Goal: Task Accomplishment & Management: Manage account settings

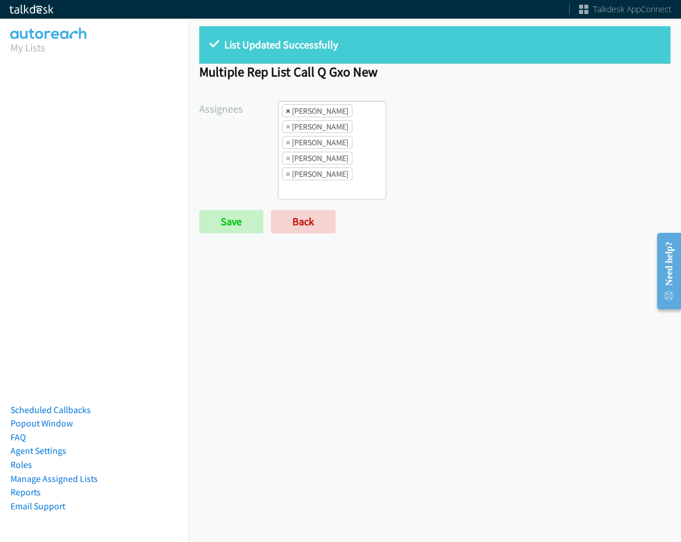
click at [288, 106] on span "×" at bounding box center [288, 111] width 4 height 12
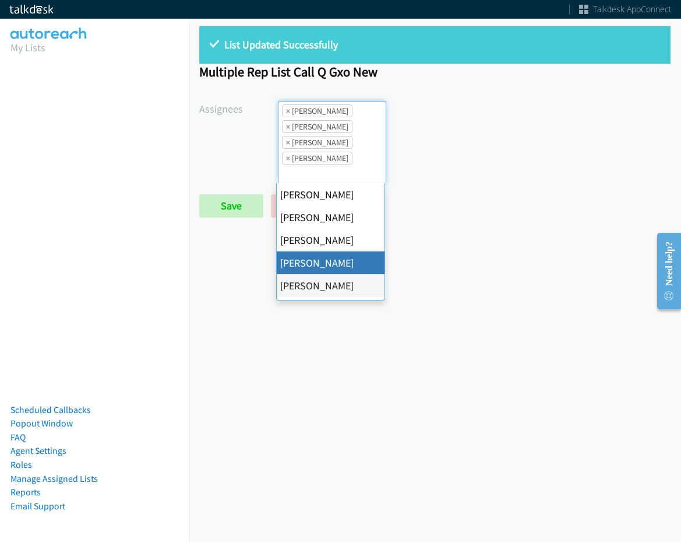
scroll to position [14, 0]
click at [288, 106] on span "×" at bounding box center [288, 111] width 4 height 12
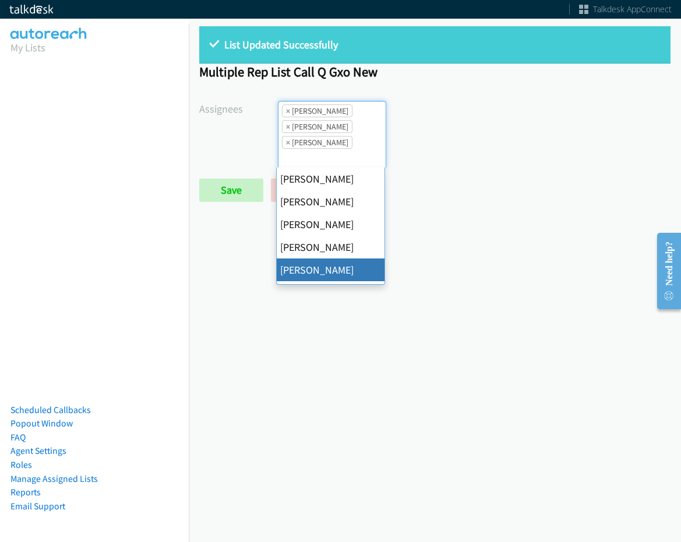
click at [288, 106] on span "×" at bounding box center [288, 111] width 4 height 12
select select "74240000-76d9-4cf3-9953-4c2484ee5015"
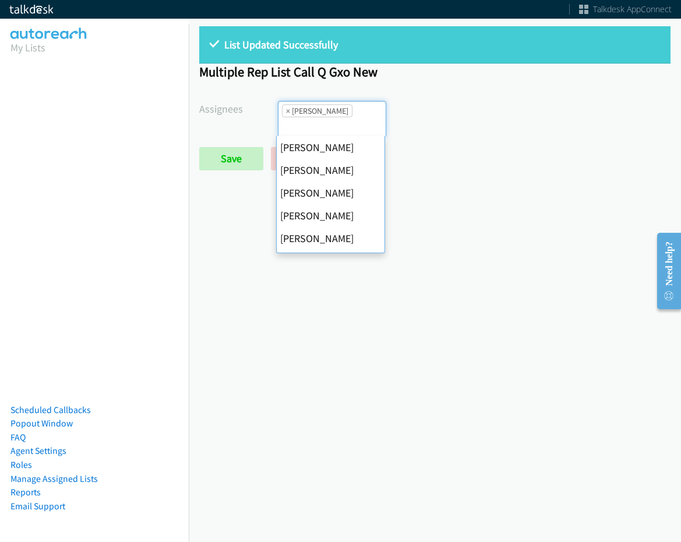
click at [288, 106] on span "×" at bounding box center [288, 111] width 4 height 12
select select
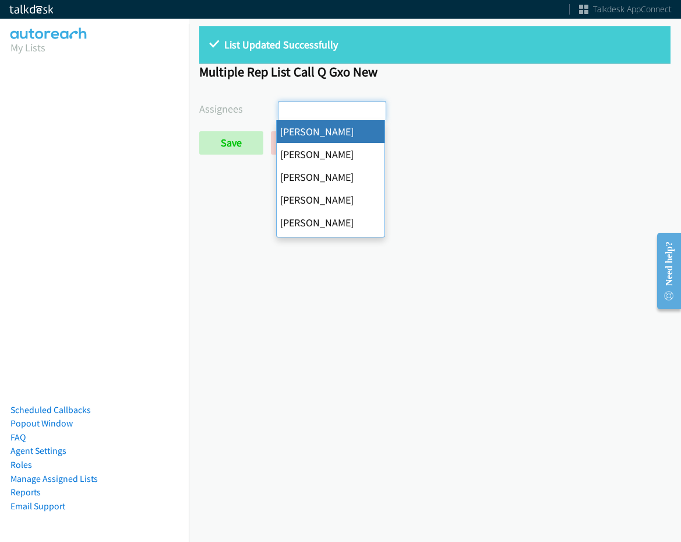
click at [288, 106] on input "search" at bounding box center [299, 110] width 41 height 19
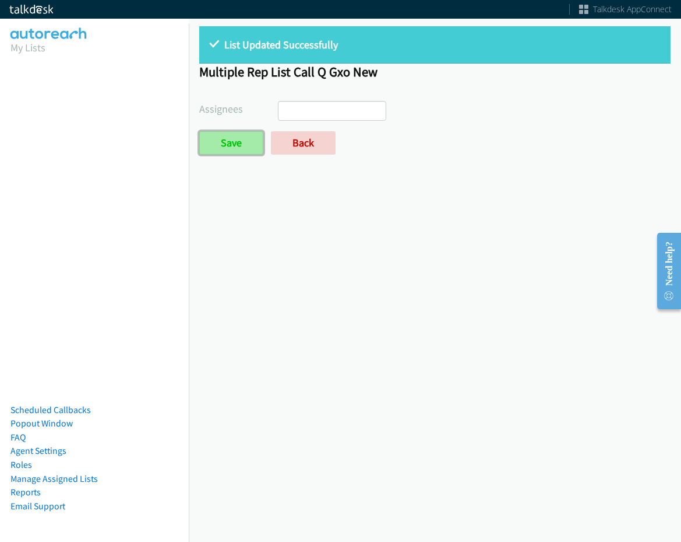
click at [248, 138] on input "Save" at bounding box center [231, 142] width 64 height 23
select select
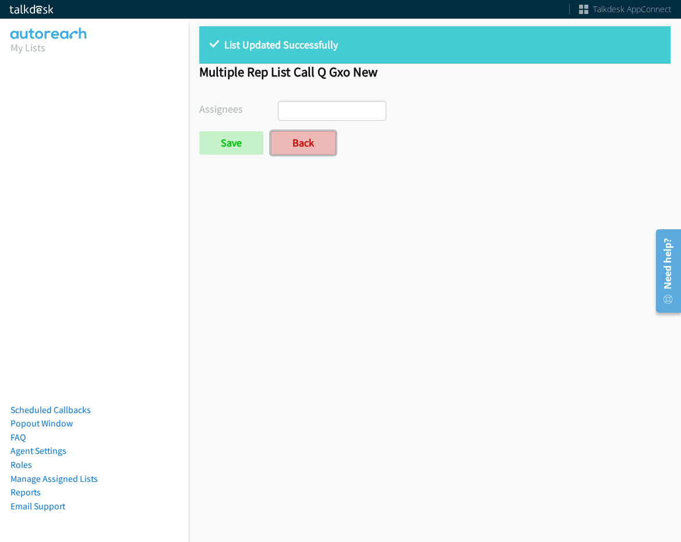
click at [317, 138] on link "Back" at bounding box center [303, 142] width 65 height 23
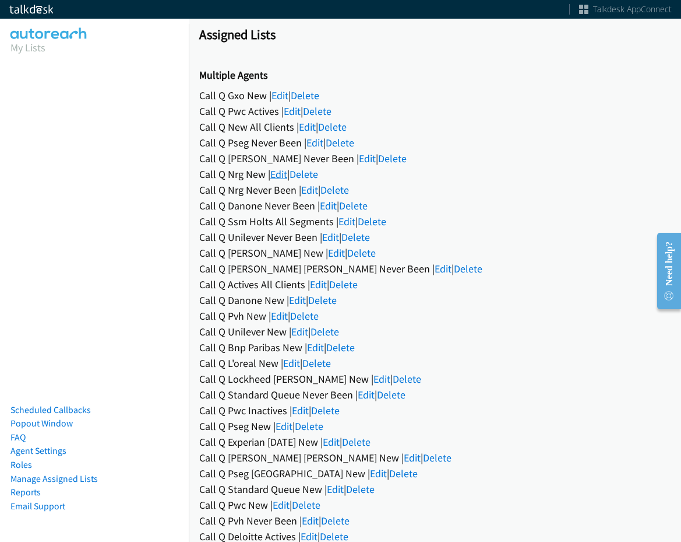
click at [283, 174] on link "Edit" at bounding box center [278, 173] width 17 height 13
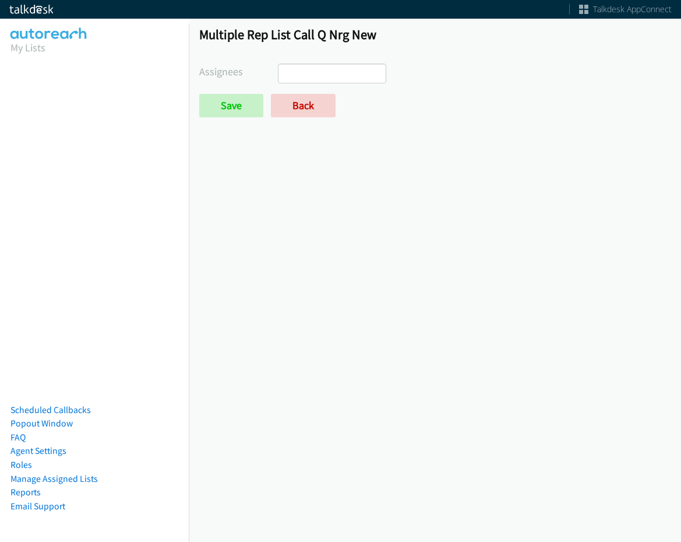
click at [321, 75] on ul at bounding box center [332, 73] width 107 height 19
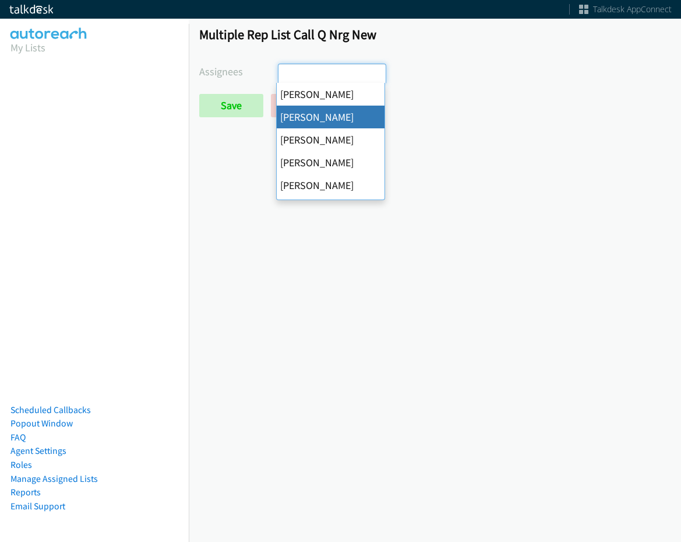
select select "05d74157-9386-4beb-b15d-36aa9c6f71bc"
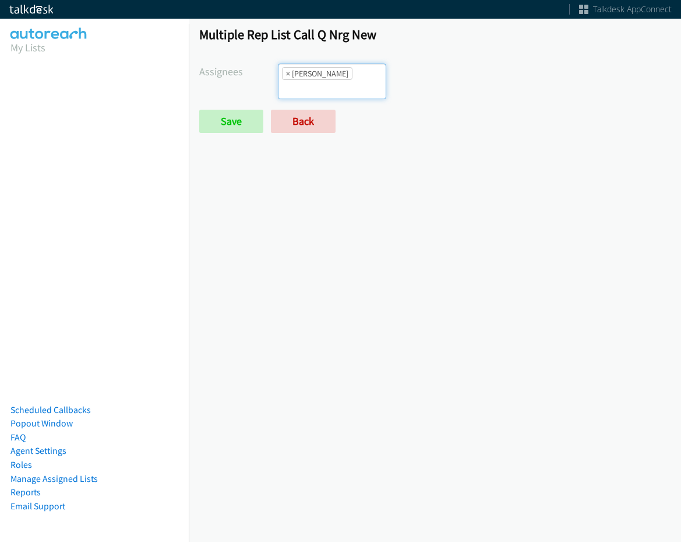
scroll to position [14, 0]
click at [319, 80] on input "search" at bounding box center [299, 89] width 41 height 19
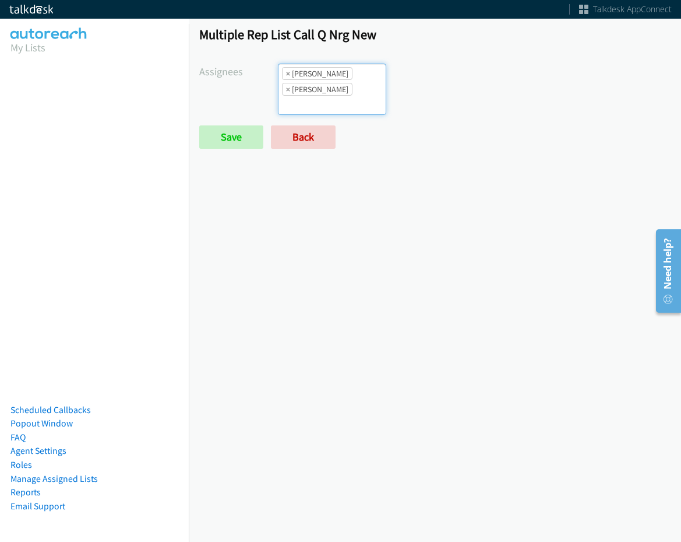
drag, startPoint x: 350, startPoint y: 85, endPoint x: 348, endPoint y: 91, distance: 6.8
click at [319, 96] on input "search" at bounding box center [299, 105] width 41 height 19
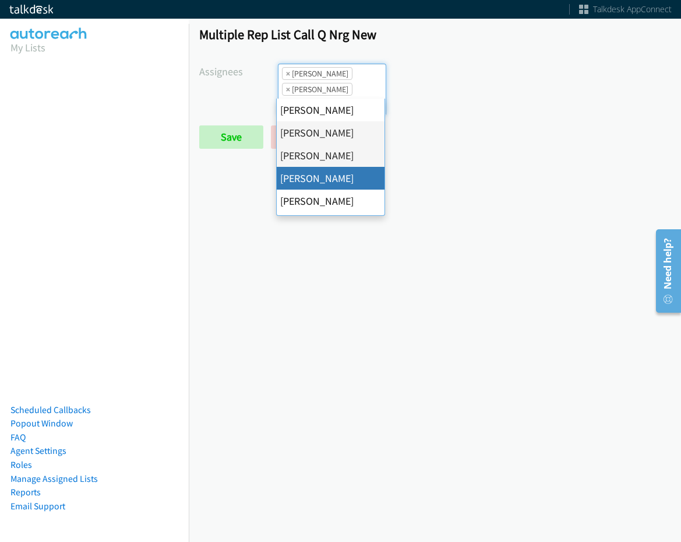
drag, startPoint x: 349, startPoint y: 178, endPoint x: 368, endPoint y: 108, distance: 72.5
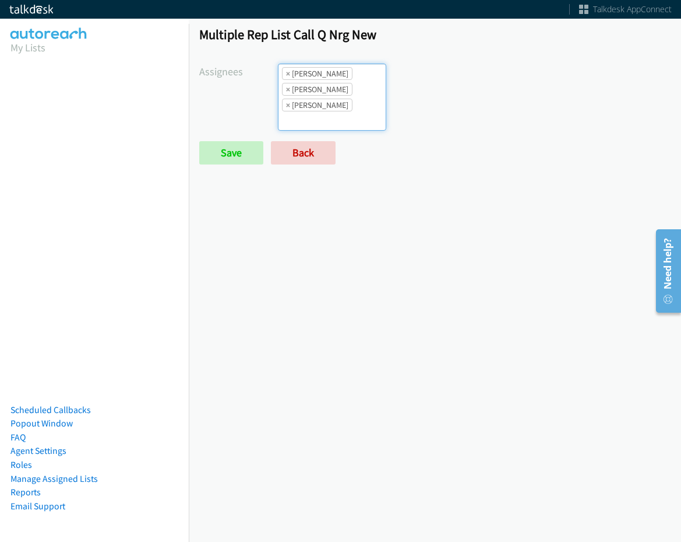
click at [319, 111] on input "search" at bounding box center [299, 120] width 41 height 19
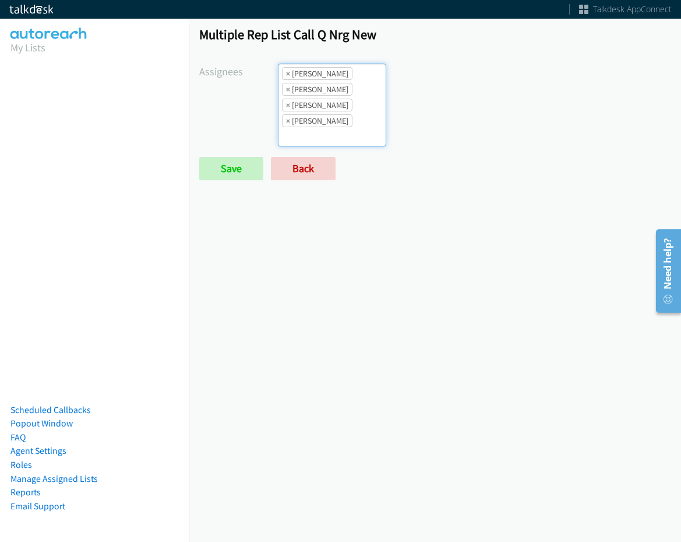
click at [339, 99] on ul "× Alana Ruiz × Cathy Shahan × Charles Ross × Daquaya Johnson" at bounding box center [332, 105] width 107 height 82
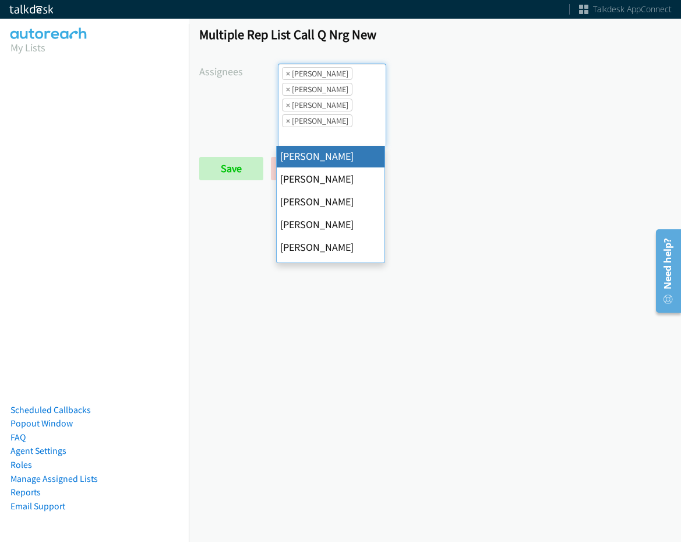
scroll to position [117, 0]
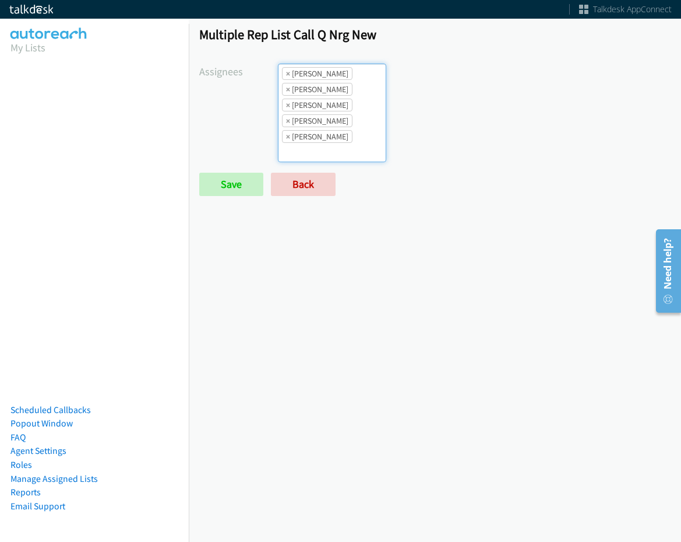
click at [335, 107] on li "× Charles Ross" at bounding box center [317, 105] width 71 height 13
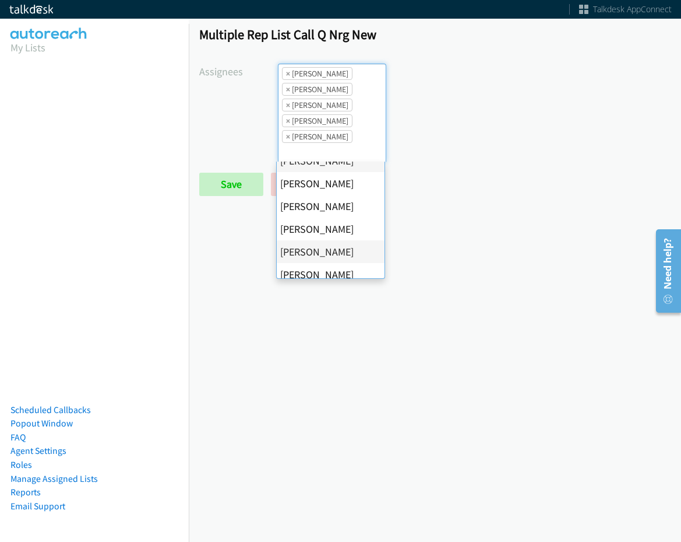
scroll to position [175, 0]
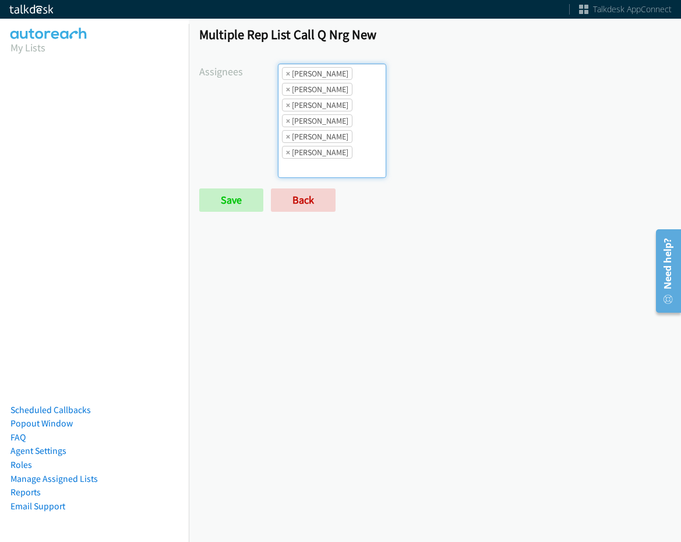
click at [335, 129] on ul "× Alana Ruiz × Cathy Shahan × Charles Ross × Daquaya Johnson × Jasmin Martinez …" at bounding box center [332, 120] width 107 height 113
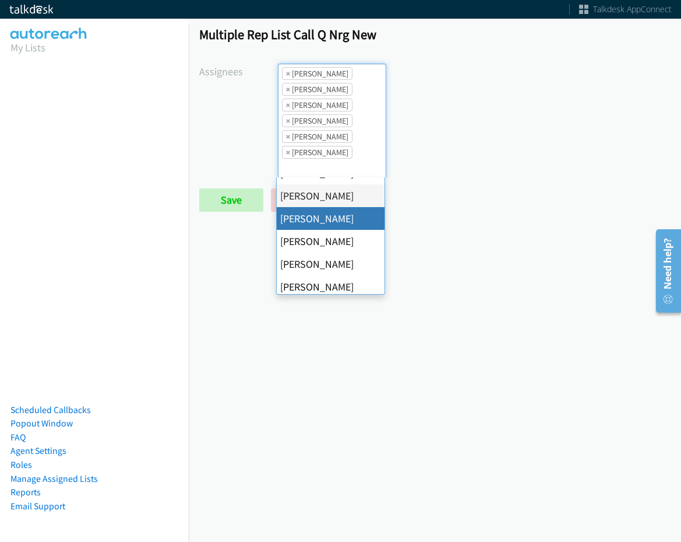
scroll to position [202, 0]
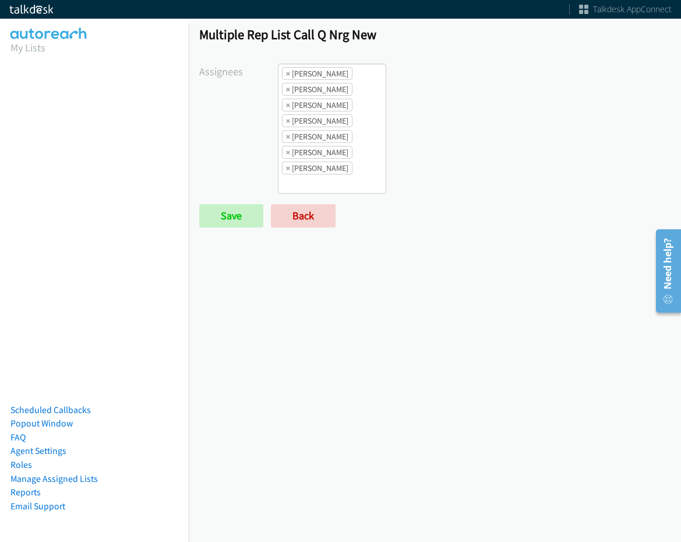
click at [219, 228] on div "Multiple Rep List Call Q Nrg New Assignees Abigail Odhiambo Alana Ruiz Cathy Sh…" at bounding box center [435, 132] width 493 height 233
click at [220, 222] on input "Save" at bounding box center [231, 215] width 64 height 23
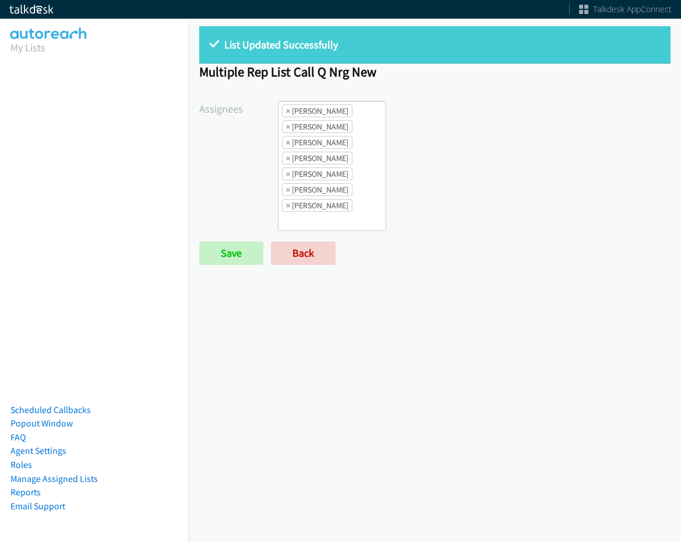
click at [329, 230] on ul "× Alana Ruiz × Cathy Shahan × Charles Ross × Daquaya Johnson × Jasmin Martinez …" at bounding box center [332, 165] width 107 height 129
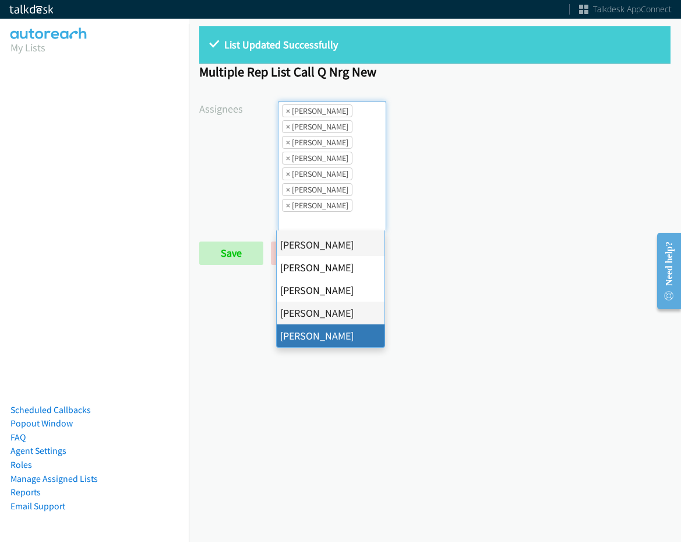
scroll to position [14, 0]
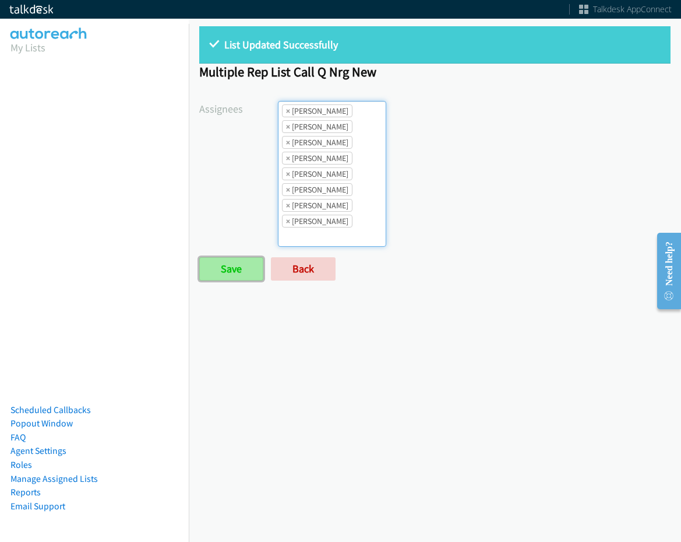
click at [227, 270] on input "Save" at bounding box center [231, 268] width 64 height 23
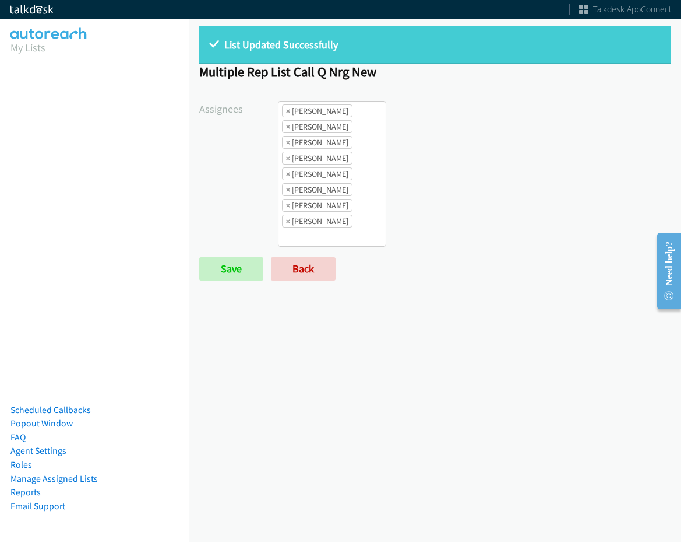
click at [291, 112] on li "× [PERSON_NAME]" at bounding box center [317, 110] width 71 height 13
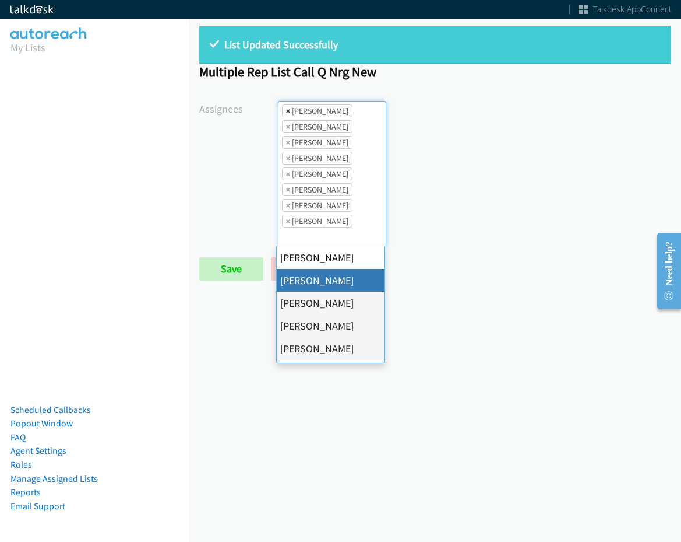
click at [286, 110] on span "×" at bounding box center [288, 111] width 4 height 12
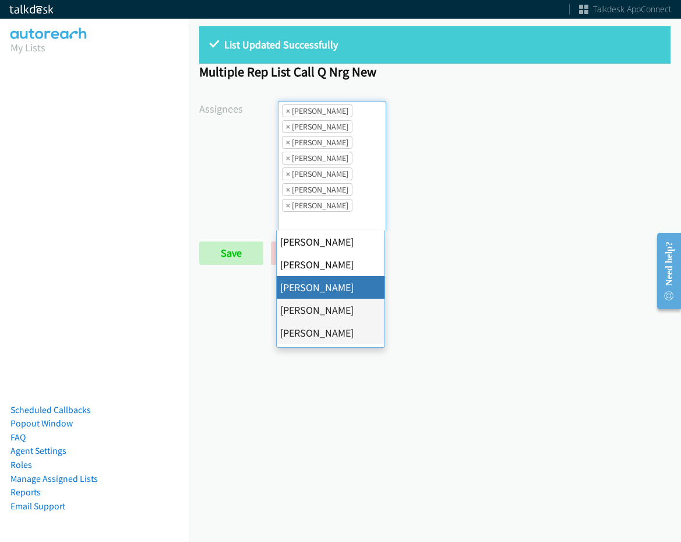
scroll to position [14, 0]
click at [286, 110] on span "×" at bounding box center [288, 111] width 4 height 12
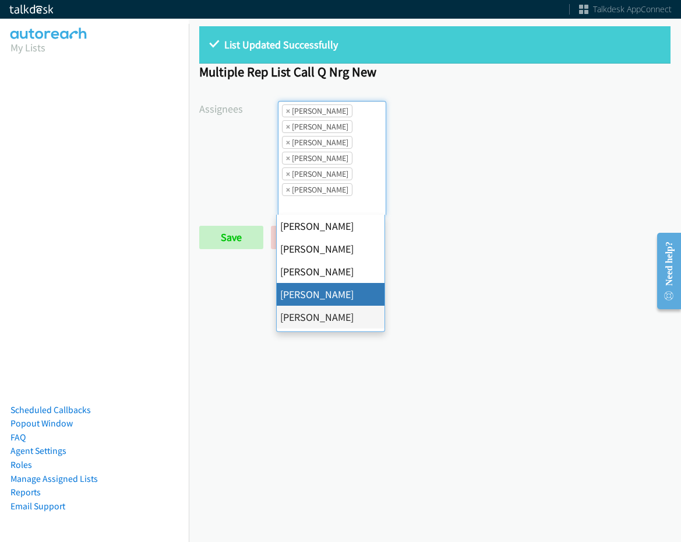
click at [286, 110] on span "×" at bounding box center [288, 111] width 4 height 12
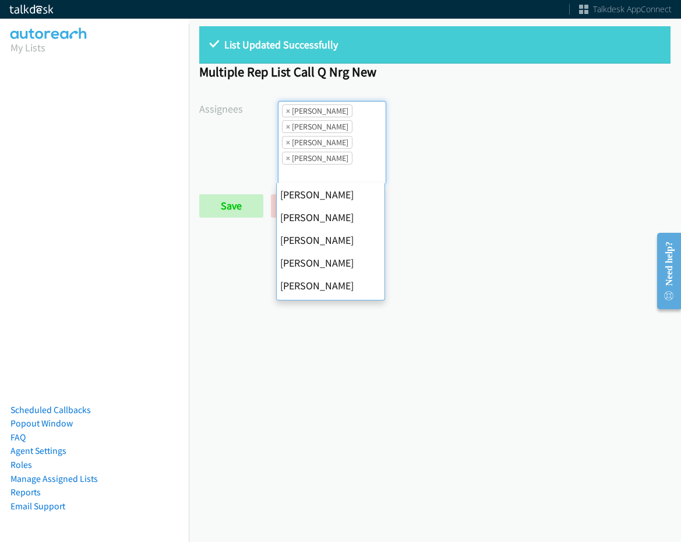
scroll to position [159, 0]
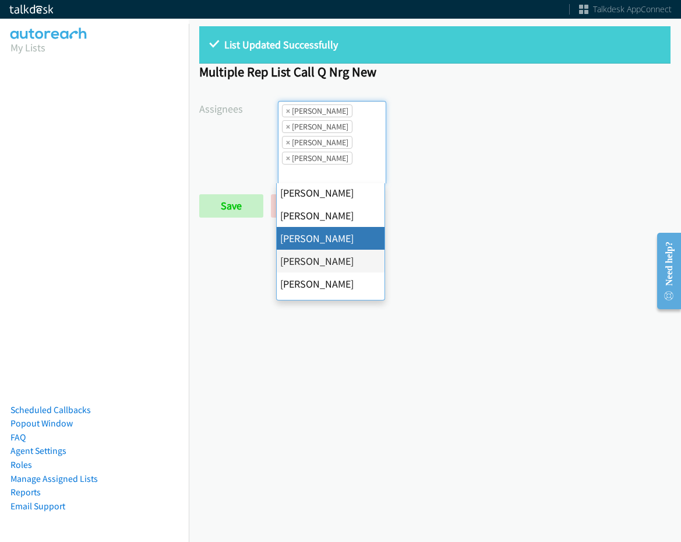
click at [286, 110] on span "×" at bounding box center [288, 111] width 4 height 12
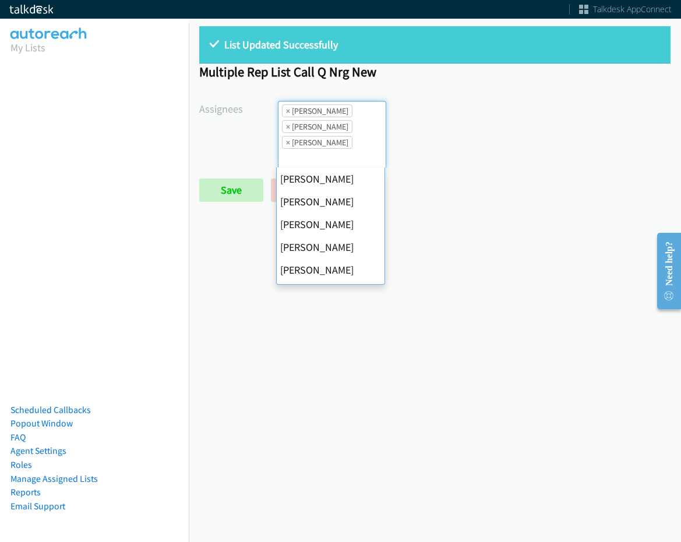
click at [286, 110] on span "×" at bounding box center [288, 111] width 4 height 12
select select "fd8c5d46-30db-44cb-8f0d-00da318b790a"
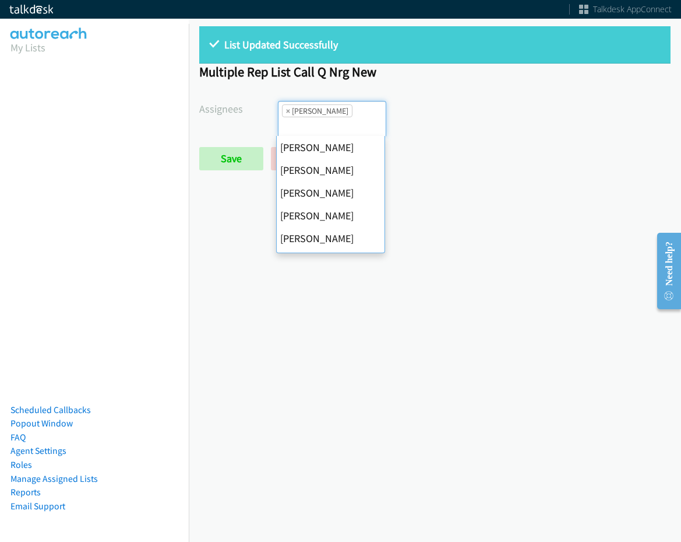
scroll to position [202, 0]
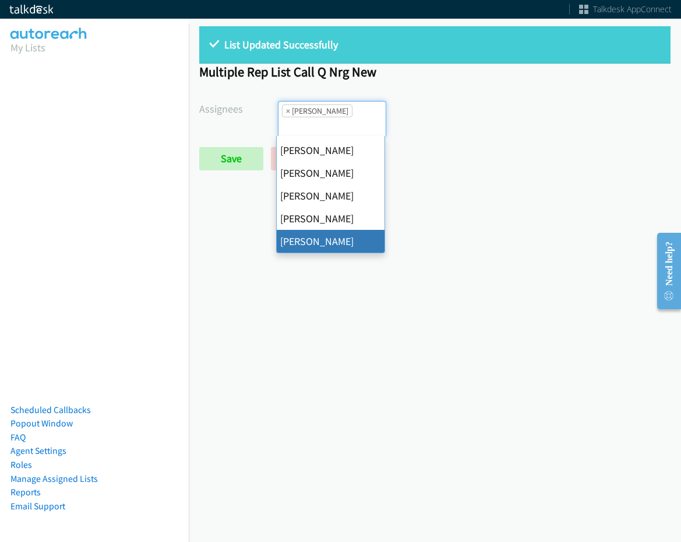
click at [286, 110] on span "×" at bounding box center [288, 111] width 4 height 12
select select
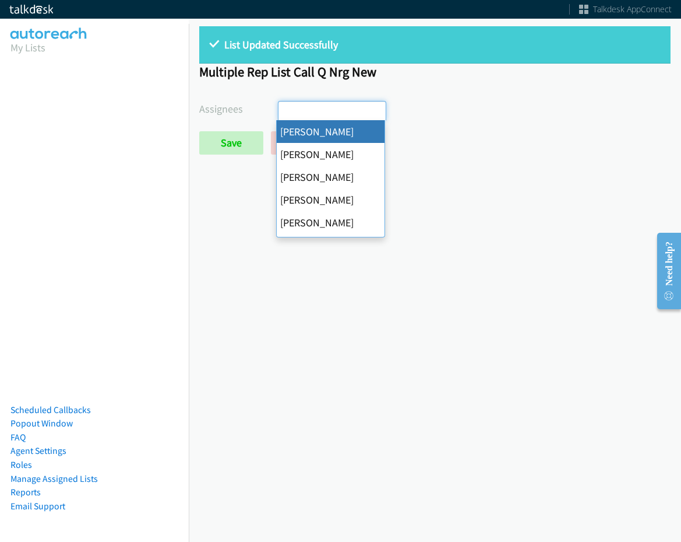
click at [286, 110] on input "search" at bounding box center [299, 110] width 41 height 19
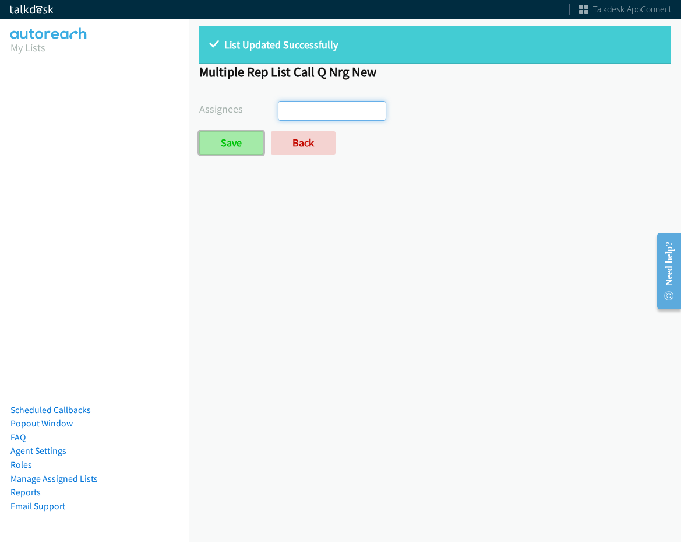
click at [225, 147] on input "Save" at bounding box center [231, 142] width 64 height 23
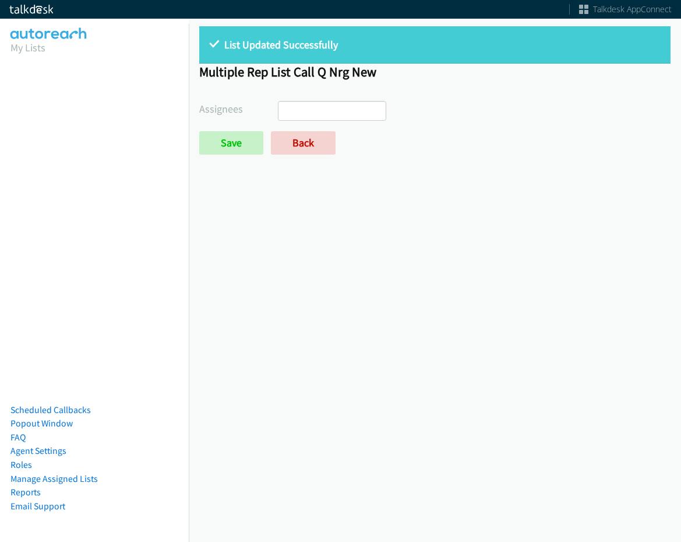
select select
click at [307, 139] on link "Back" at bounding box center [303, 142] width 65 height 23
